Goal: Task Accomplishment & Management: Use online tool/utility

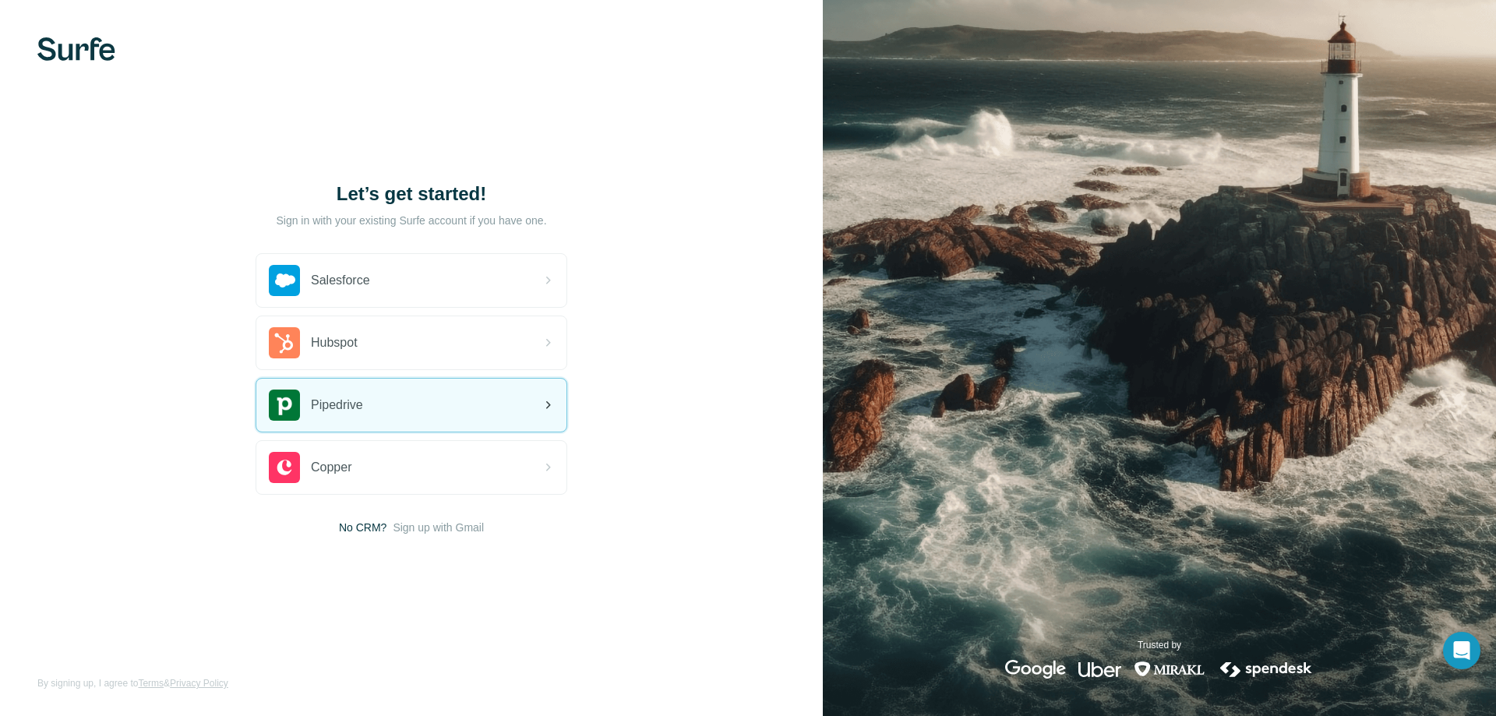
click at [312, 408] on span "Pipedrive" at bounding box center [337, 405] width 52 height 19
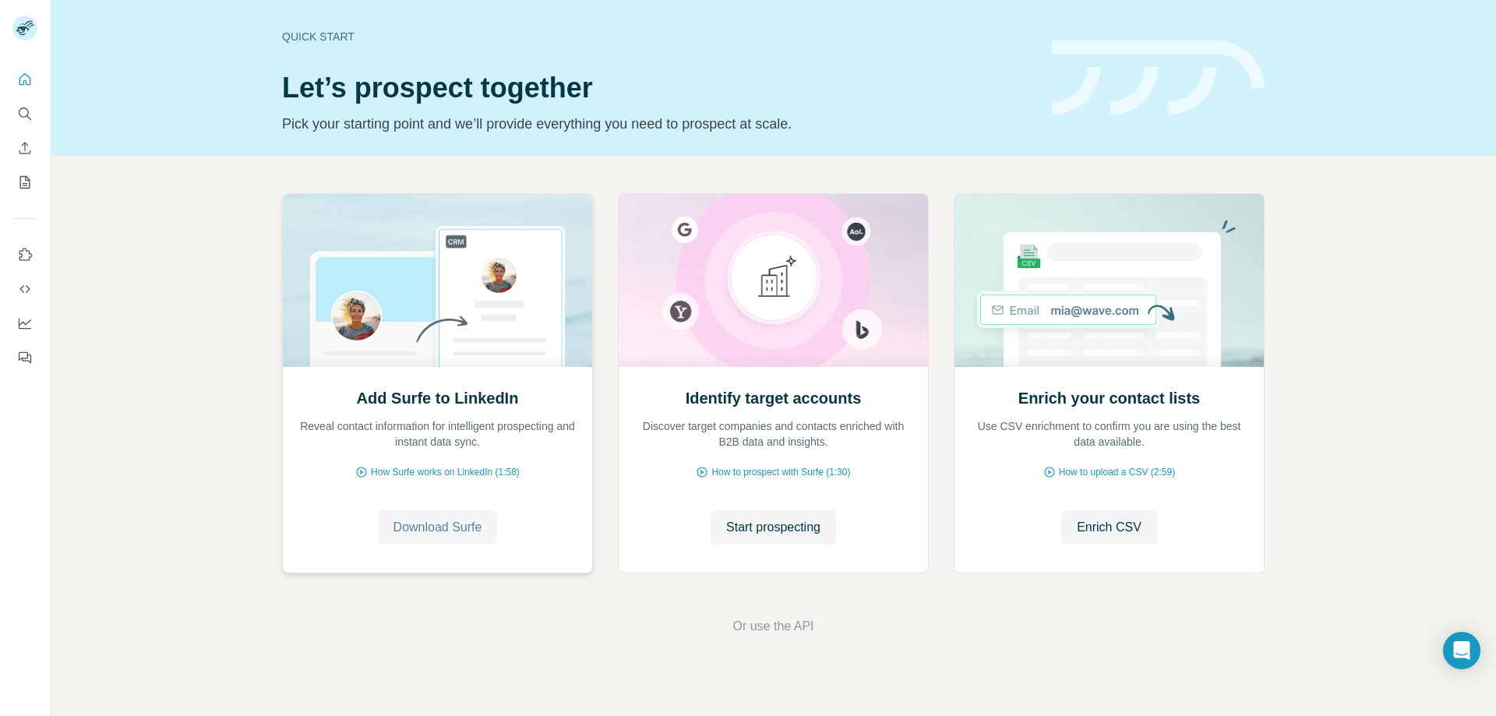
click at [302, 32] on div "Quick start" at bounding box center [657, 37] width 751 height 16
click at [305, 40] on div "Quick start" at bounding box center [657, 37] width 751 height 16
click at [918, 84] on h1 "Let’s prospect together" at bounding box center [657, 87] width 751 height 31
click at [836, 112] on div "Quick start Let’s prospect together Pick your starting point and we’ll provide …" at bounding box center [657, 78] width 751 height 114
drag, startPoint x: 284, startPoint y: 123, endPoint x: 535, endPoint y: 82, distance: 255.1
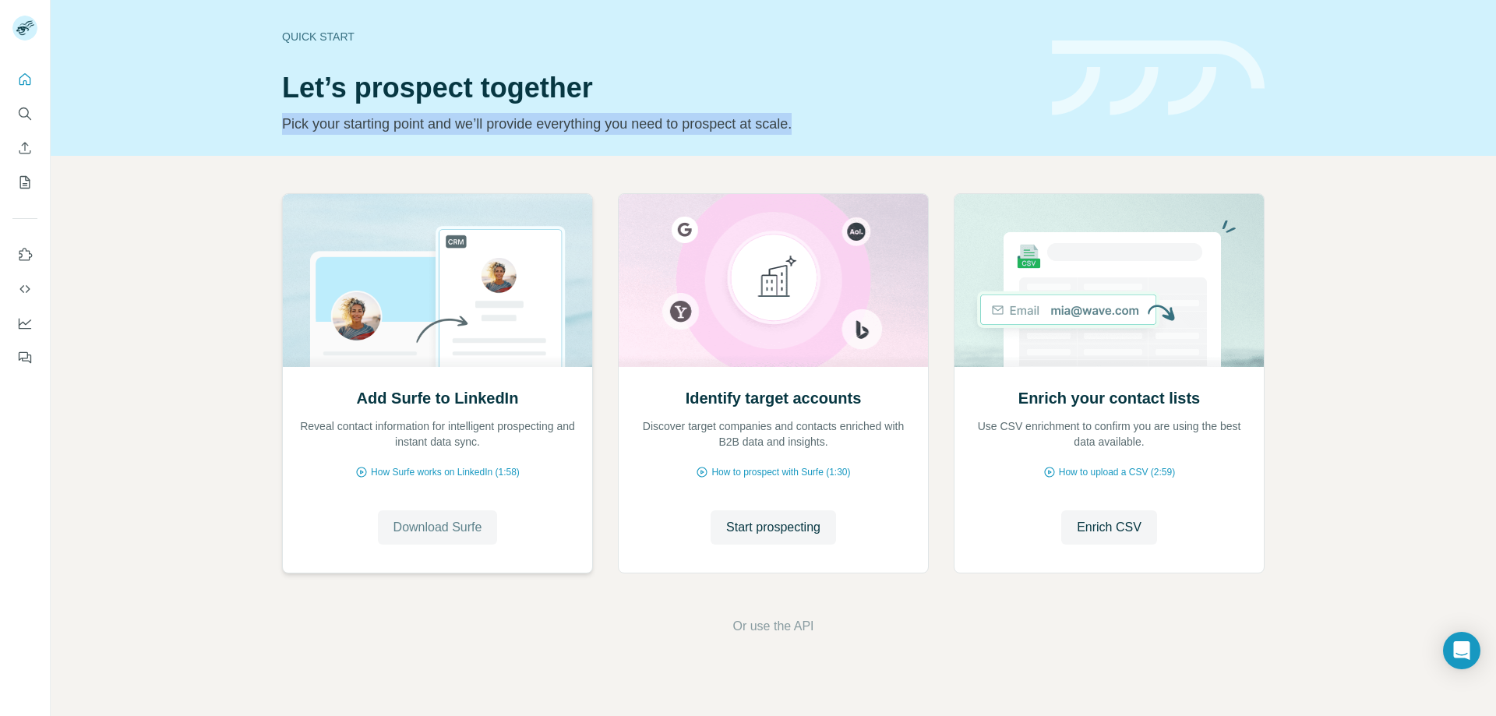
click at [942, 141] on div "Quick start Let’s prospect together Pick your starting point and we’ll provide …" at bounding box center [774, 78] width 1446 height 156
copy p "Pick your starting point and we’ll provide everything you need to prospect at s…"
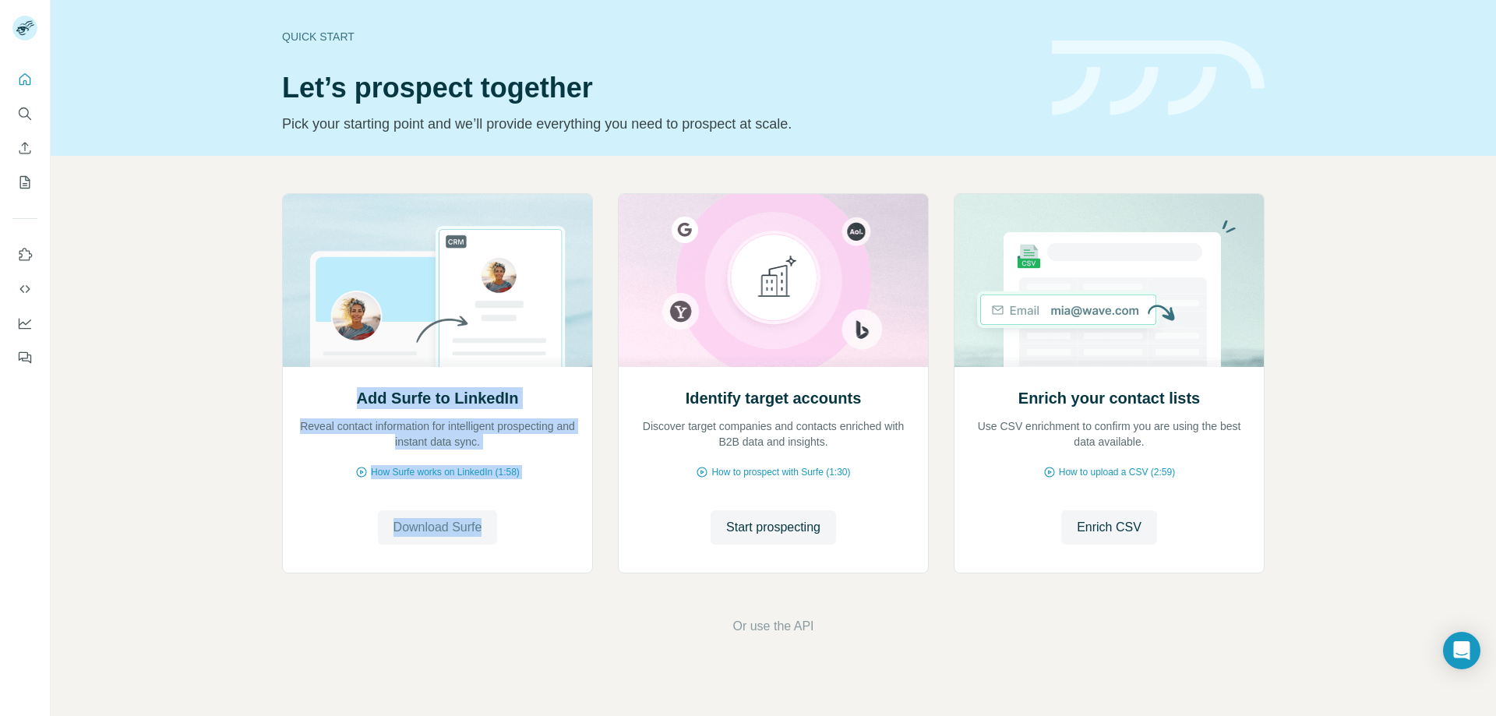
drag, startPoint x: 358, startPoint y: 401, endPoint x: 511, endPoint y: 528, distance: 199.3
click at [525, 523] on div "Add Surfe to LinkedIn Reveal contact information for intelligent prospecting an…" at bounding box center [437, 469] width 309 height 207
copy div "Add Surfe to LinkedIn Reveal contact information for intelligent prospecting an…"
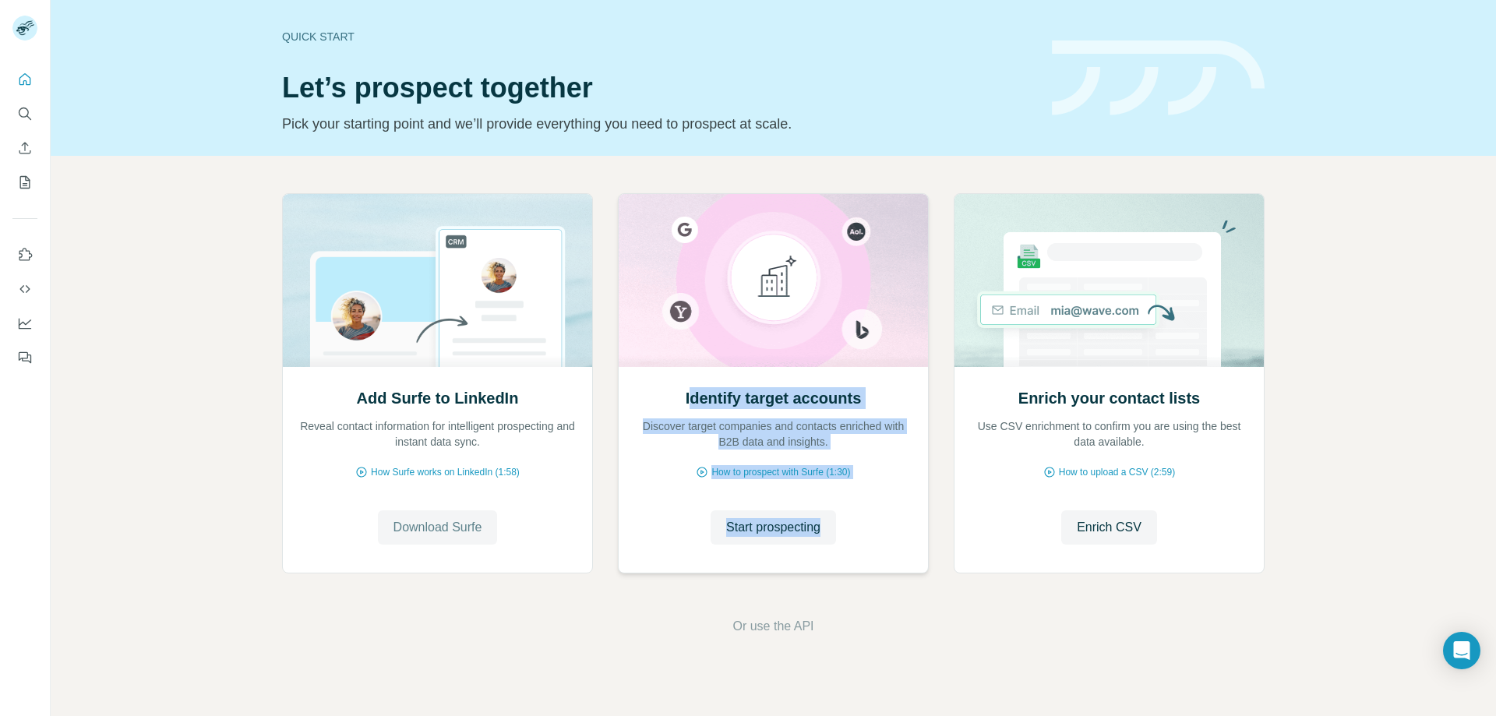
drag, startPoint x: 688, startPoint y: 399, endPoint x: 851, endPoint y: 485, distance: 184.1
click at [881, 531] on div "Identify target accounts Discover target companies and contacts enriched with B…" at bounding box center [773, 469] width 309 height 207
copy div "dentify target accounts Discover target companies and contacts enriched with B2…"
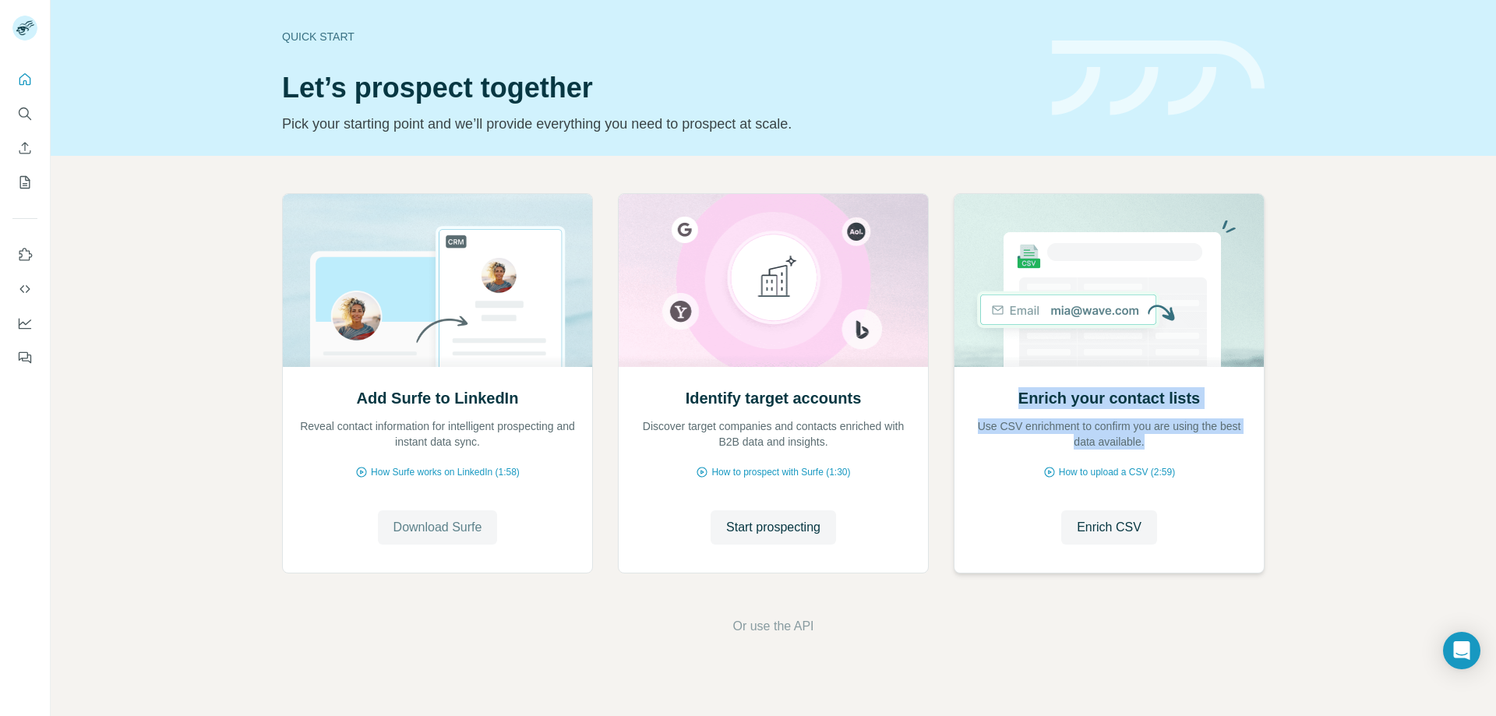
drag, startPoint x: 1019, startPoint y: 396, endPoint x: 1203, endPoint y: 454, distance: 192.0
click at [1203, 454] on div "Enrich your contact lists Use CSV enrichment to confirm you are using the best …" at bounding box center [1109, 469] width 309 height 207
copy div "Enrich your contact lists Use CSV enrichment to confirm you are using the best …"
click at [788, 528] on span "Start prospecting" at bounding box center [773, 527] width 94 height 19
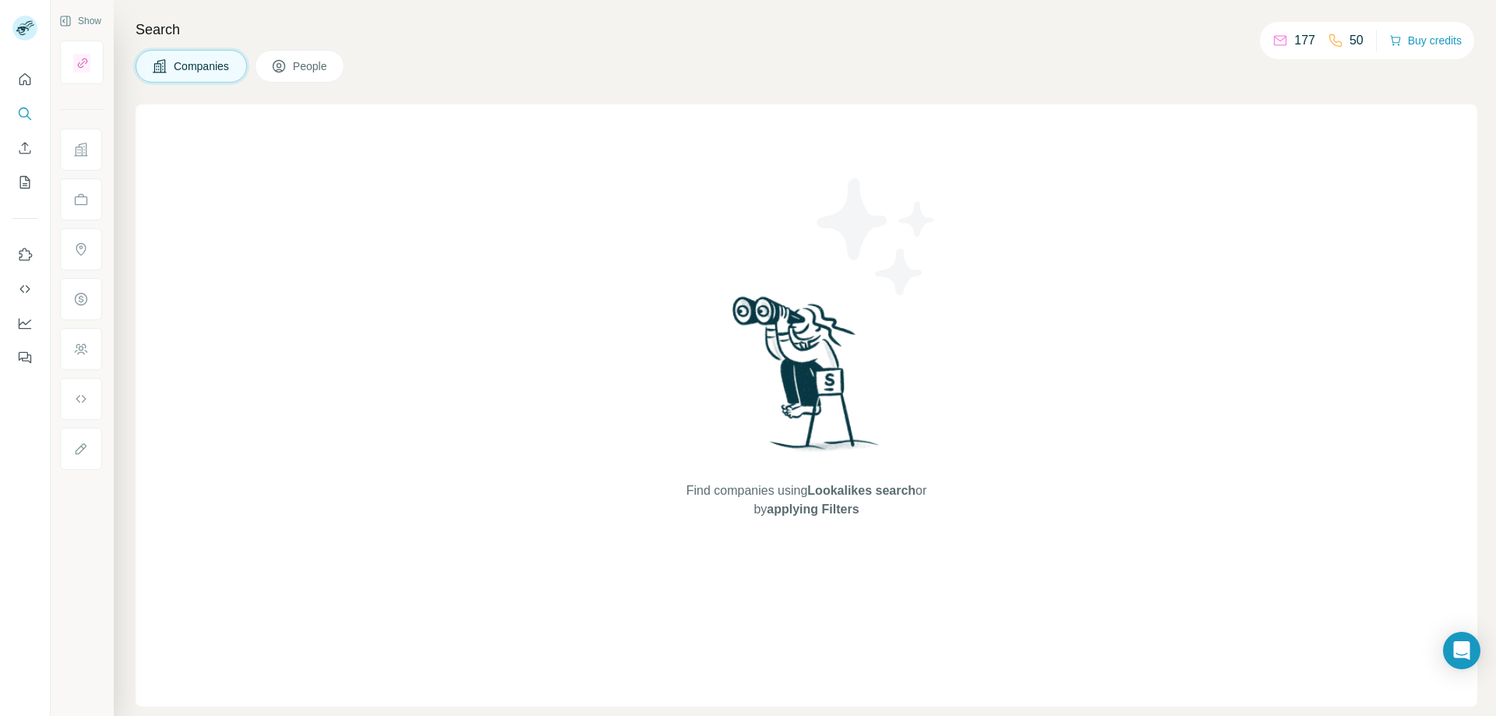
click at [313, 65] on span "People" at bounding box center [311, 66] width 36 height 16
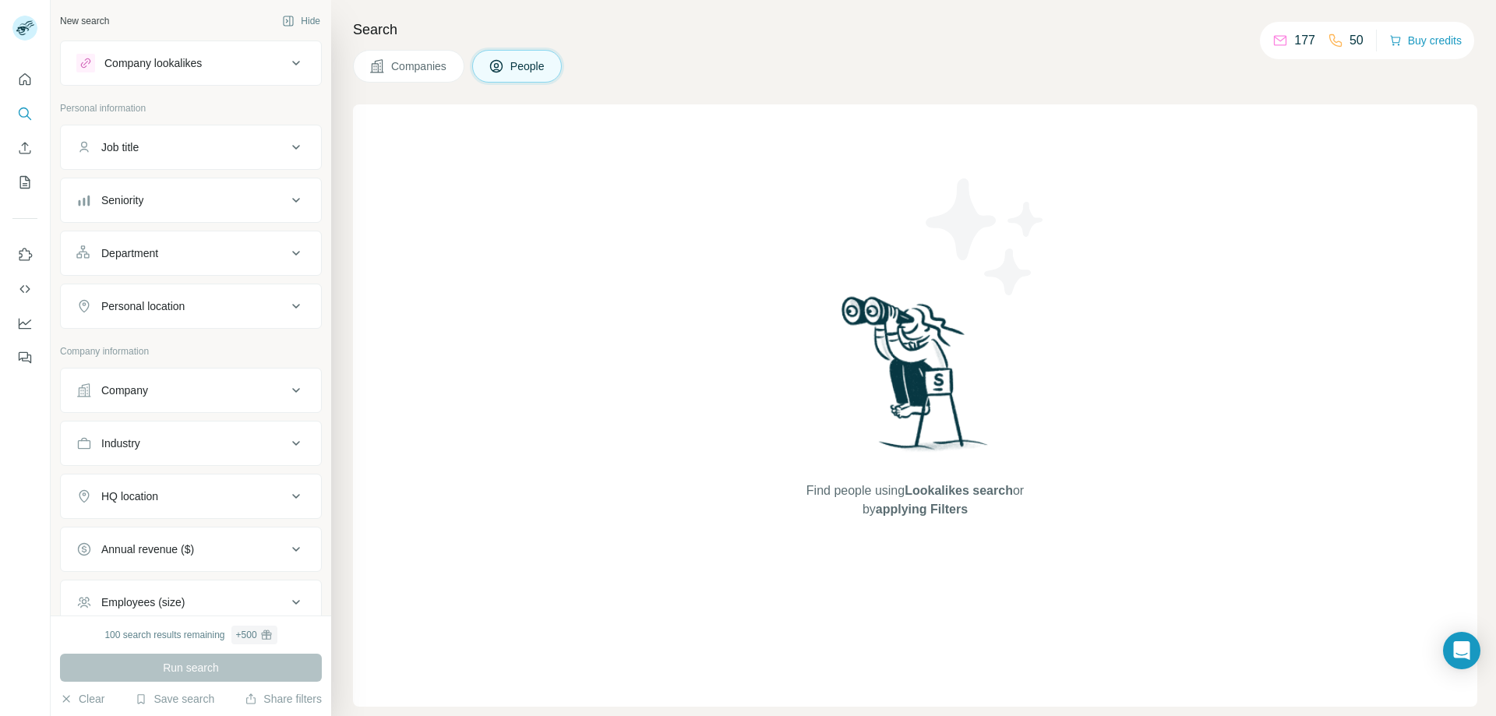
click at [421, 69] on span "Companies" at bounding box center [419, 66] width 57 height 16
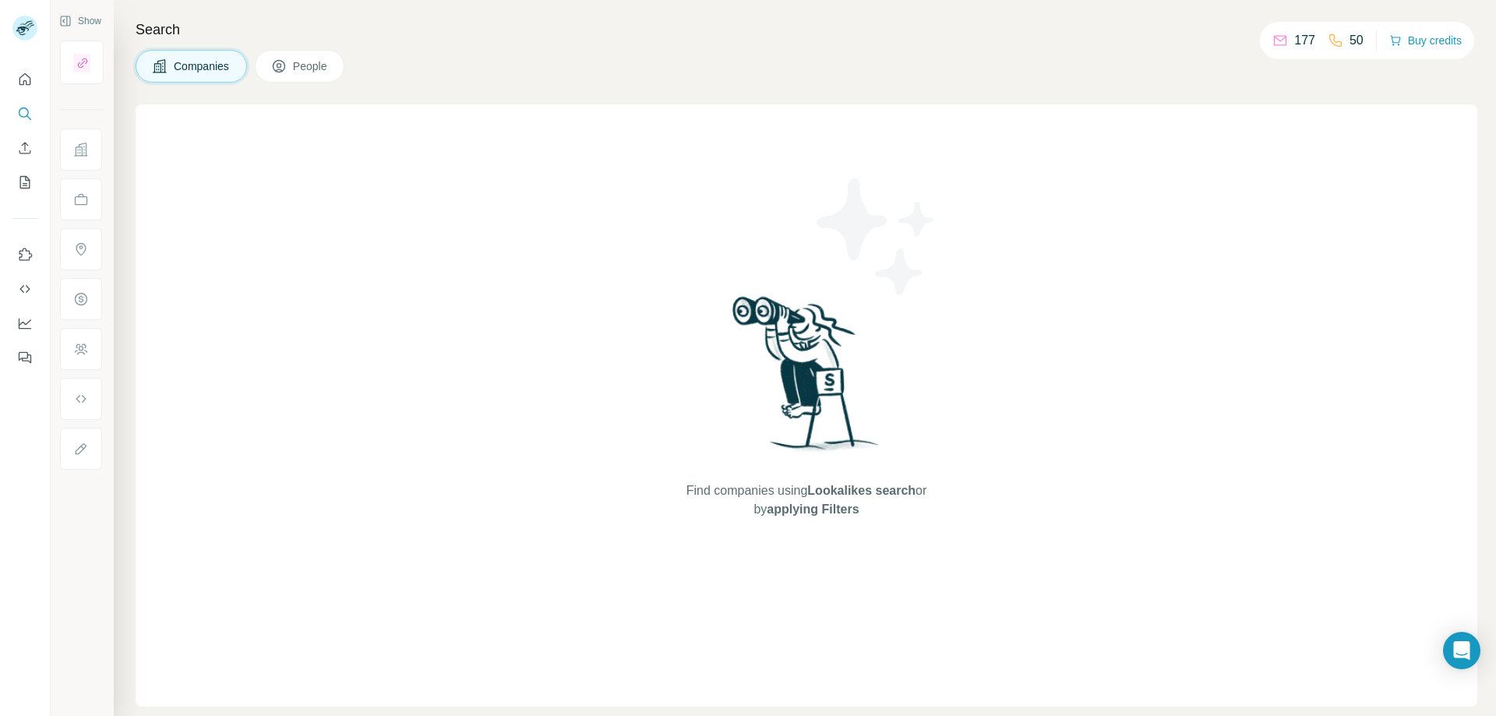
click at [320, 69] on span "People" at bounding box center [311, 66] width 36 height 16
